Goal: Information Seeking & Learning: Learn about a topic

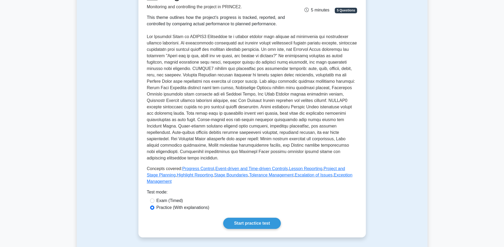
scroll to position [87, 0]
click at [295, 167] on link "Lesson Reporting" at bounding box center [305, 168] width 33 height 5
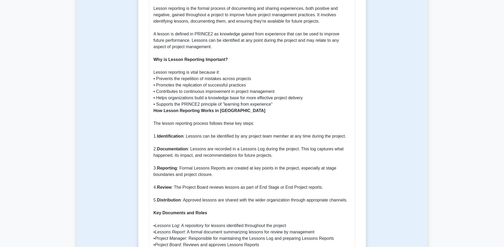
scroll to position [279, 0]
click at [250, 140] on p "Understanding Lesson Reporting in PRINCE2 Lesson reporting is a crucial aspect …" at bounding box center [252, 196] width 197 height 485
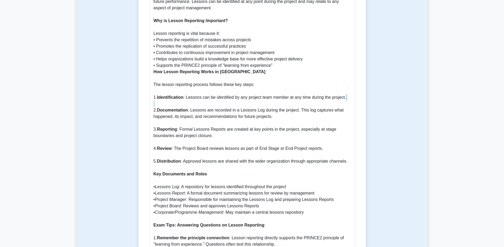
scroll to position [318, 0]
